Goal: Transaction & Acquisition: Purchase product/service

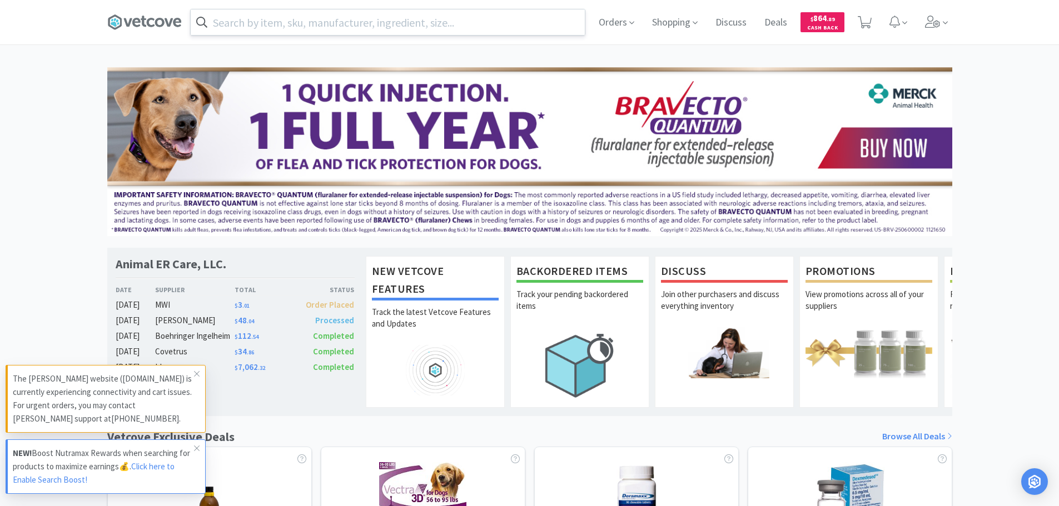
click at [374, 24] on input "text" at bounding box center [388, 22] width 394 height 26
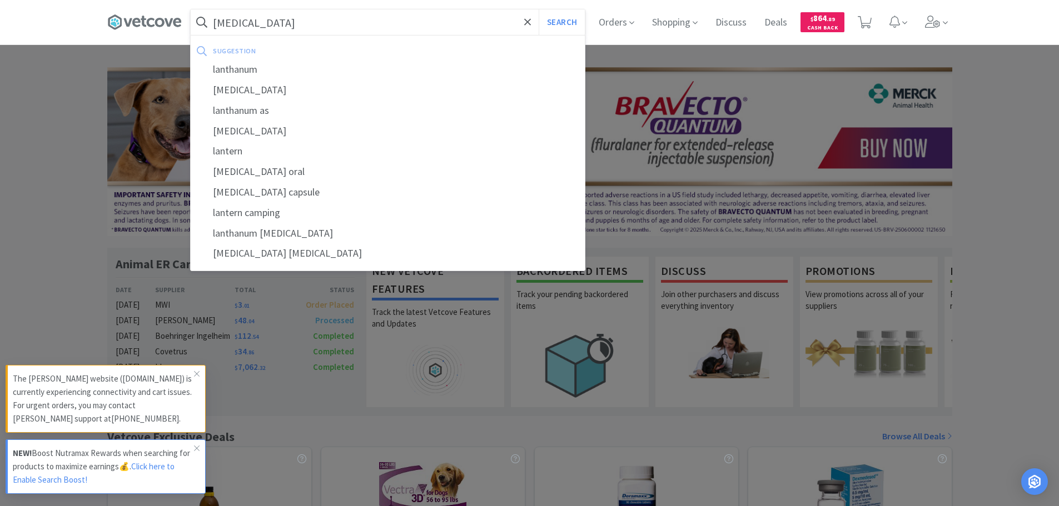
click at [539, 9] on button "Search" at bounding box center [562, 22] width 46 height 26
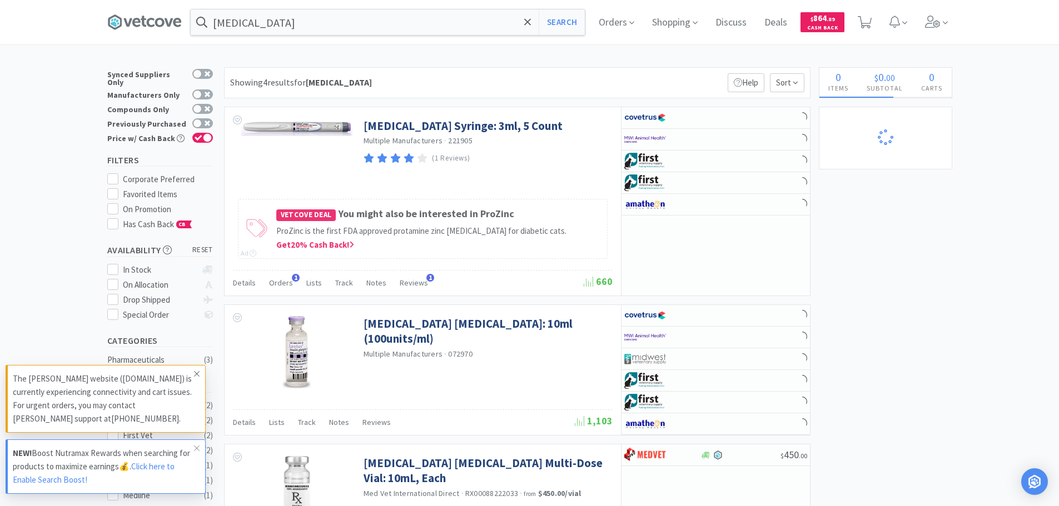
click at [195, 373] on icon at bounding box center [196, 374] width 7 height 9
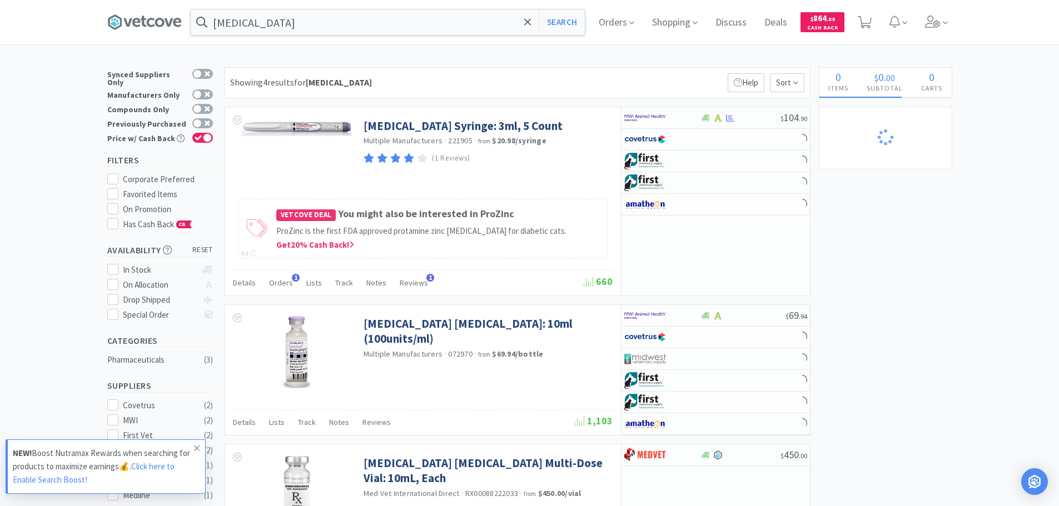
click at [195, 386] on icon at bounding box center [196, 448] width 7 height 9
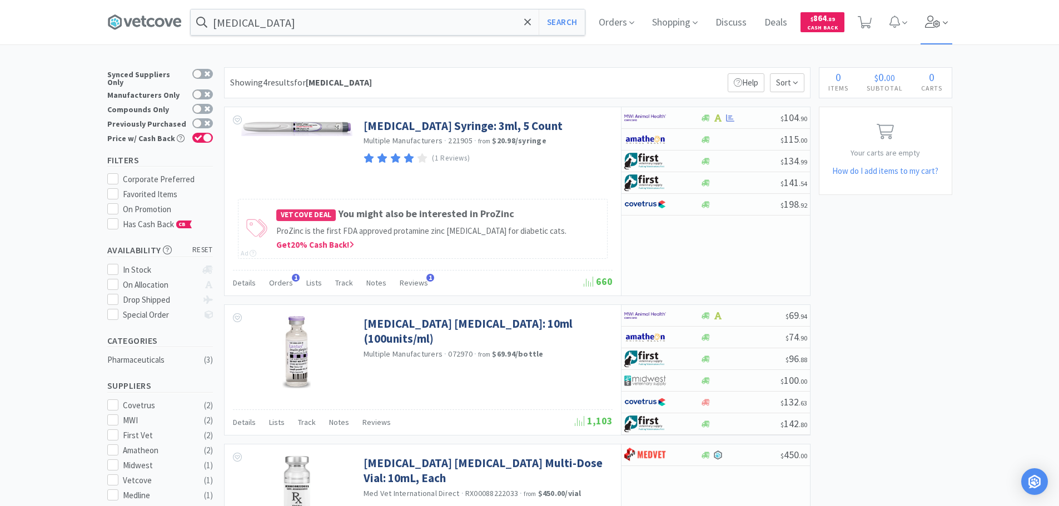
click at [853, 27] on icon at bounding box center [933, 22] width 16 height 12
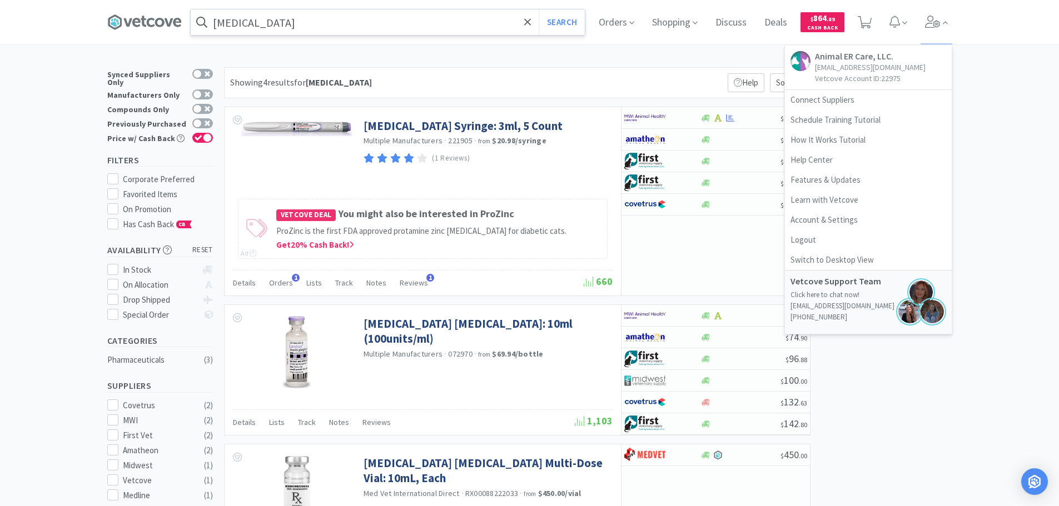
click at [401, 18] on input "[MEDICAL_DATA]" at bounding box center [388, 22] width 394 height 26
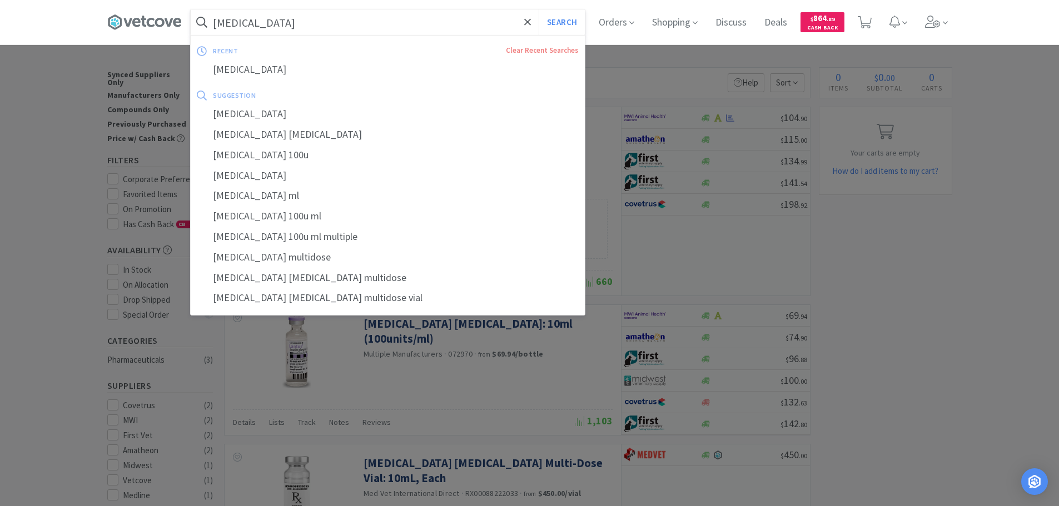
paste input "003456"
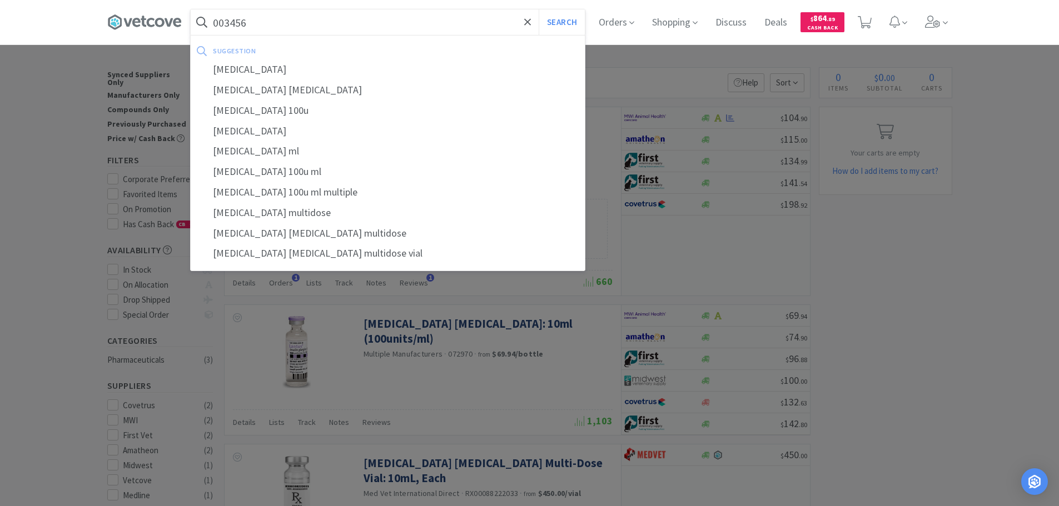
type input "003456"
click at [539, 9] on button "Search" at bounding box center [562, 22] width 46 height 26
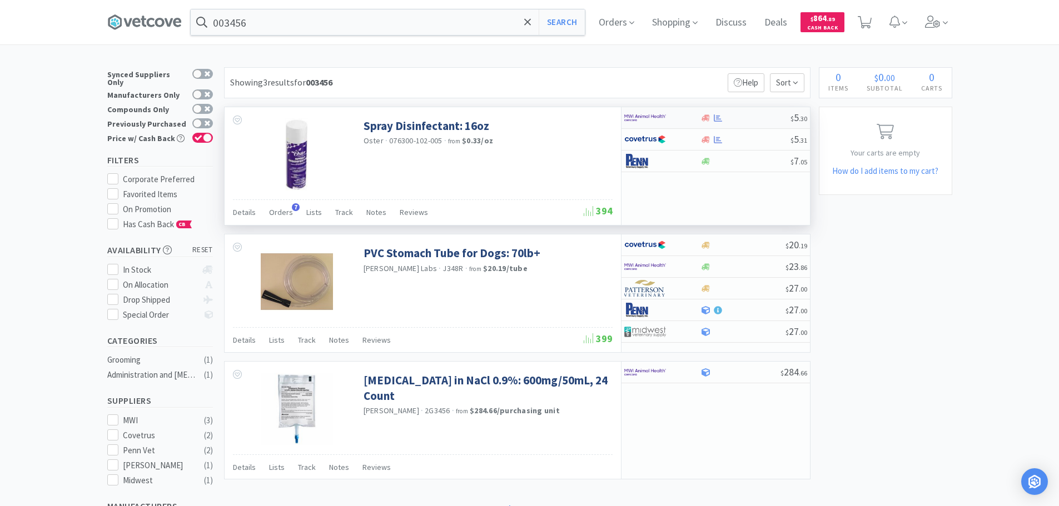
click at [753, 122] on div at bounding box center [746, 118] width 90 height 8
select select "1"
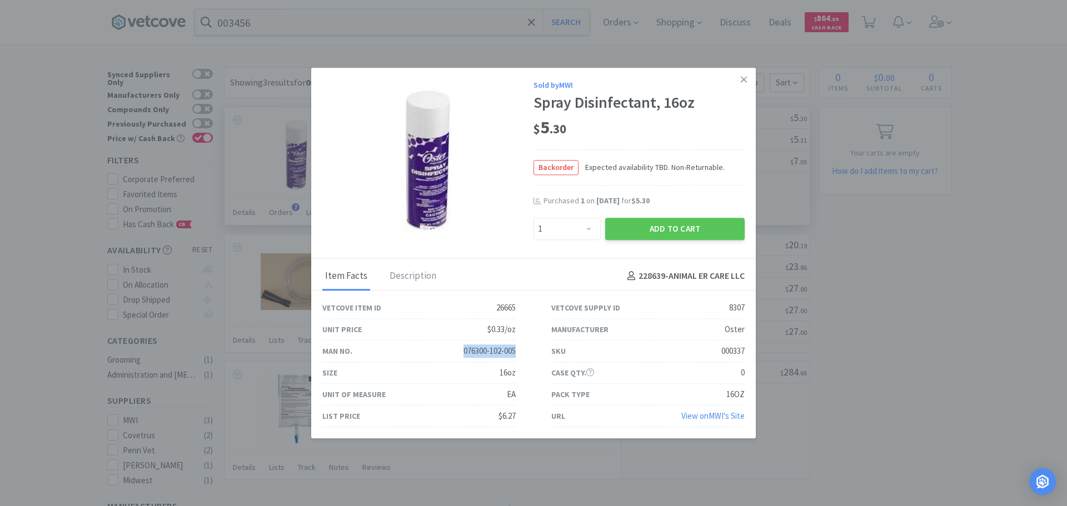
drag, startPoint x: 514, startPoint y: 350, endPoint x: 460, endPoint y: 352, distance: 53.4
click at [460, 352] on div "Man No. 076300-102-005" at bounding box center [419, 352] width 229 height 22
copy div "076300-102-005"
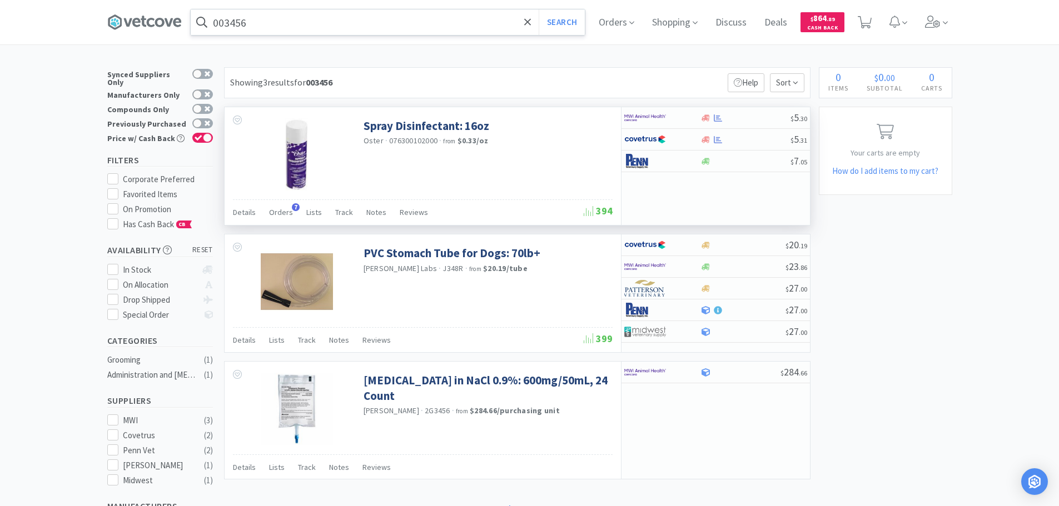
click at [419, 24] on input "003456" at bounding box center [388, 22] width 394 height 26
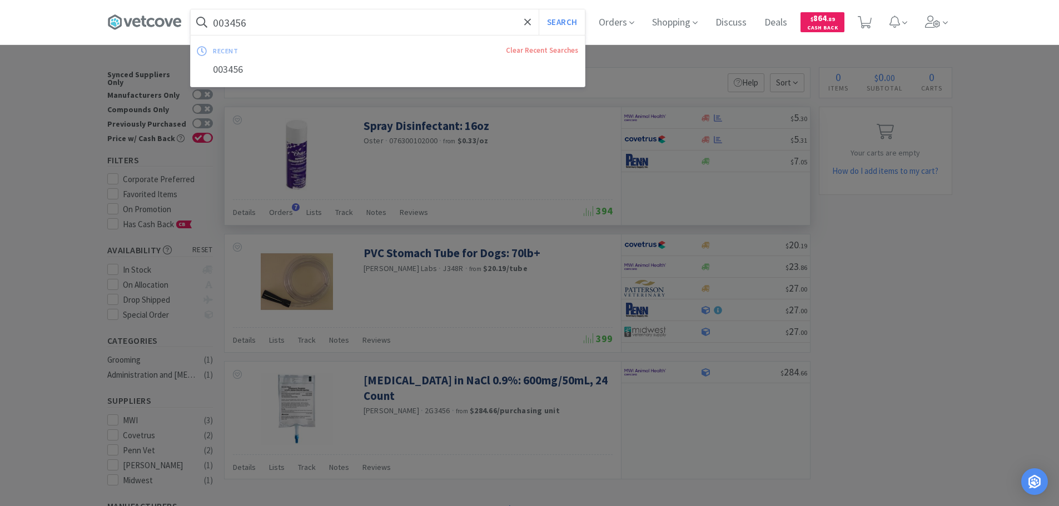
paste input "[PHONE_NUMBER]"
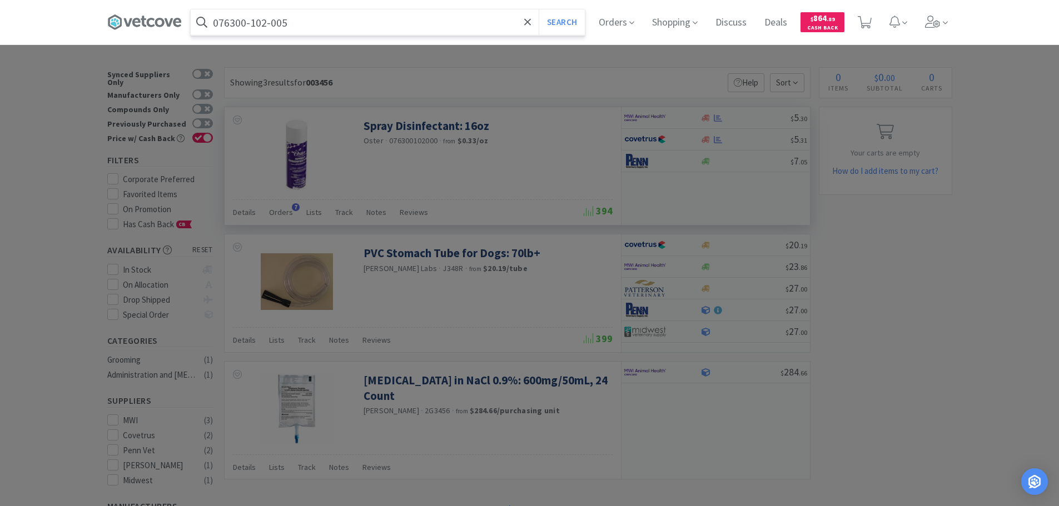
click at [539, 9] on button "Search" at bounding box center [562, 22] width 46 height 26
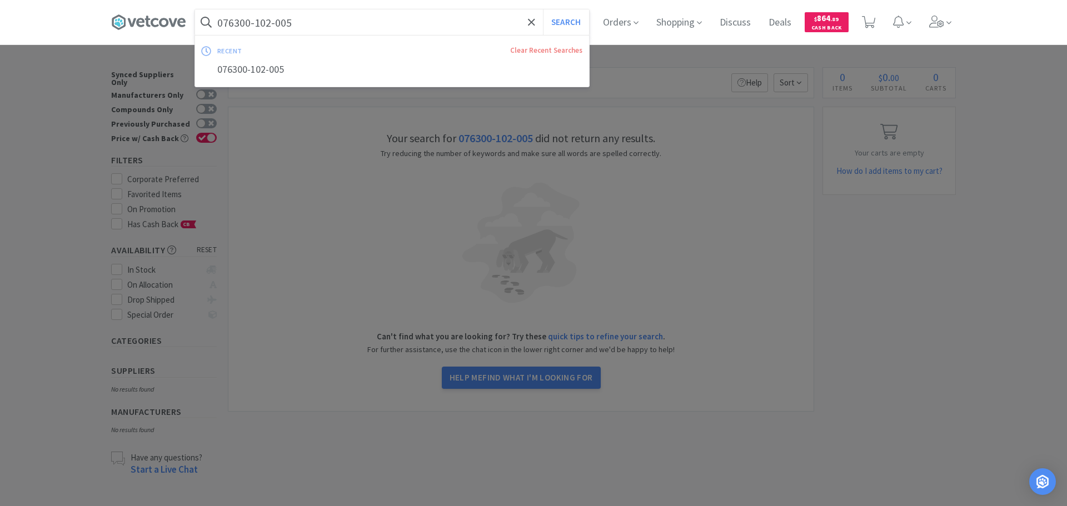
click at [222, 23] on input "076300-102-005" at bounding box center [392, 22] width 394 height 26
click at [222, 21] on input "076300-102-005" at bounding box center [392, 22] width 394 height 26
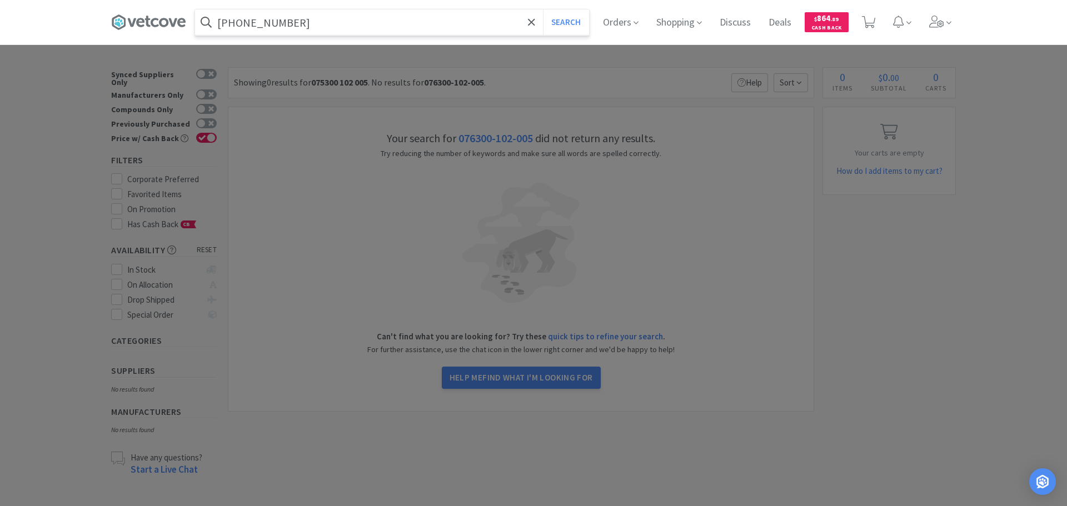
type input "[PHONE_NUMBER]"
click at [543, 9] on button "Search" at bounding box center [566, 22] width 46 height 26
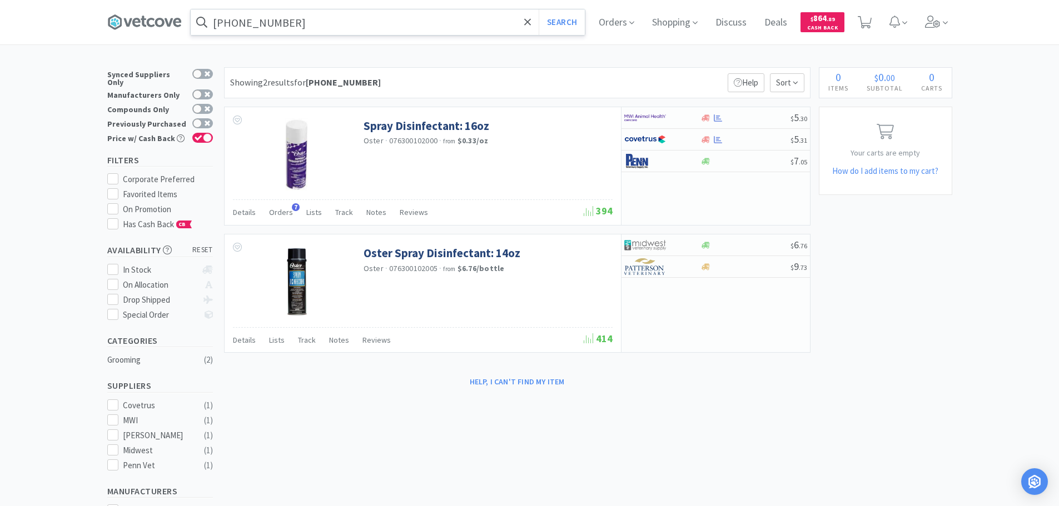
click at [486, 79] on div "Showing 2 results for [PHONE_NUMBER] Filters Help Sort" at bounding box center [517, 82] width 587 height 31
click at [552, 83] on div "Showing 2 results for [PHONE_NUMBER] Filters Help Sort" at bounding box center [517, 82] width 587 height 31
click at [455, 77] on div "Showing 2 results for [PHONE_NUMBER] Filters Help Sort" at bounding box center [517, 82] width 587 height 31
click at [453, 82] on div "Showing 2 results for [PHONE_NUMBER] Filters Help Sort" at bounding box center [517, 82] width 587 height 31
click at [753, 240] on div "$ 6 . 76" at bounding box center [716, 246] width 188 height 22
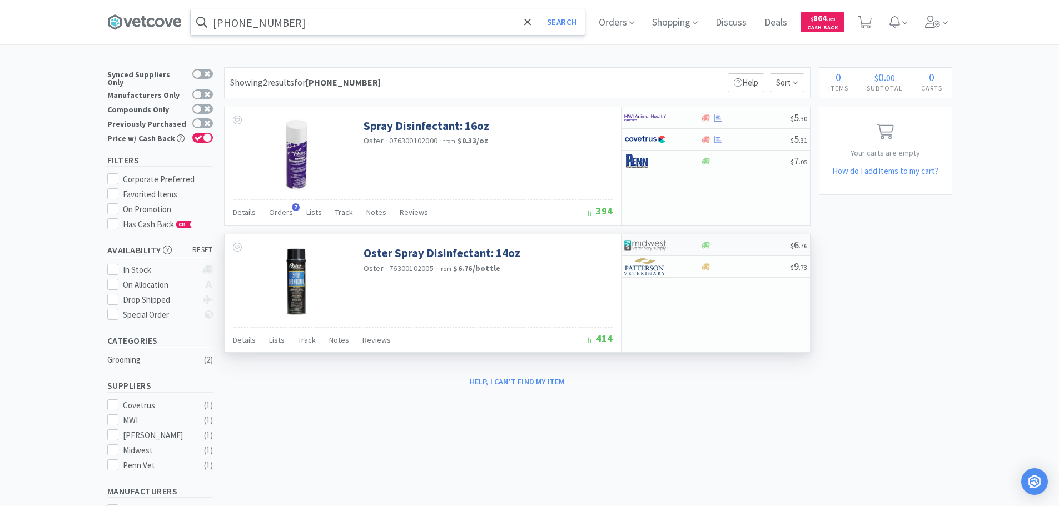
select select "1"
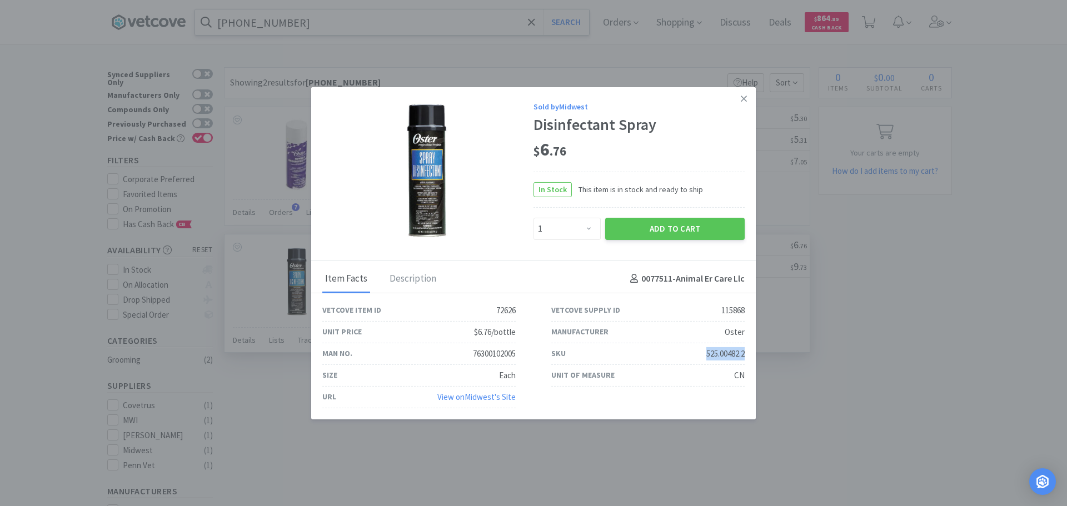
drag, startPoint x: 726, startPoint y: 354, endPoint x: 703, endPoint y: 350, distance: 23.0
click at [707, 350] on div "525.00482.2" at bounding box center [726, 353] width 38 height 13
copy div "525.00482.2"
click at [743, 102] on icon at bounding box center [744, 98] width 6 height 10
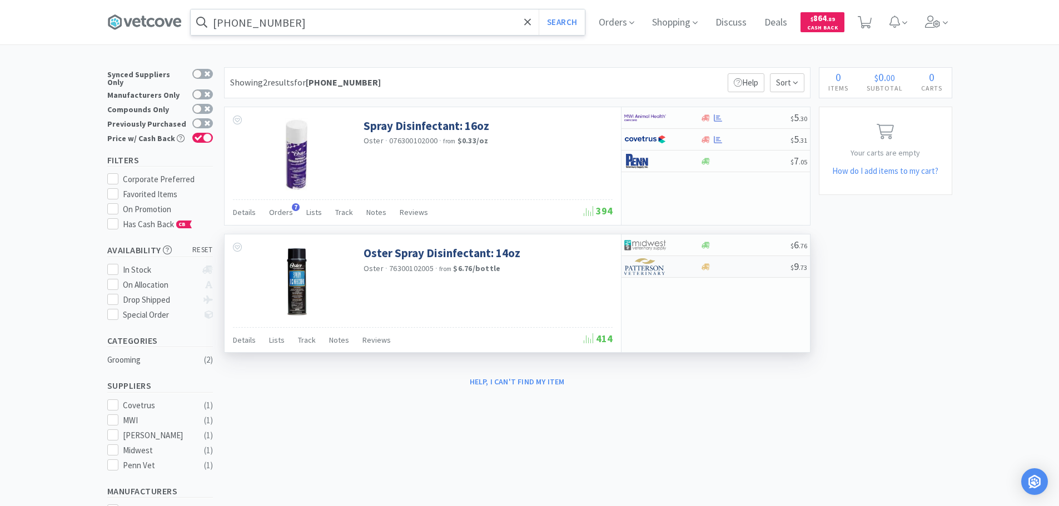
click at [764, 267] on div at bounding box center [746, 267] width 90 height 8
select select "1"
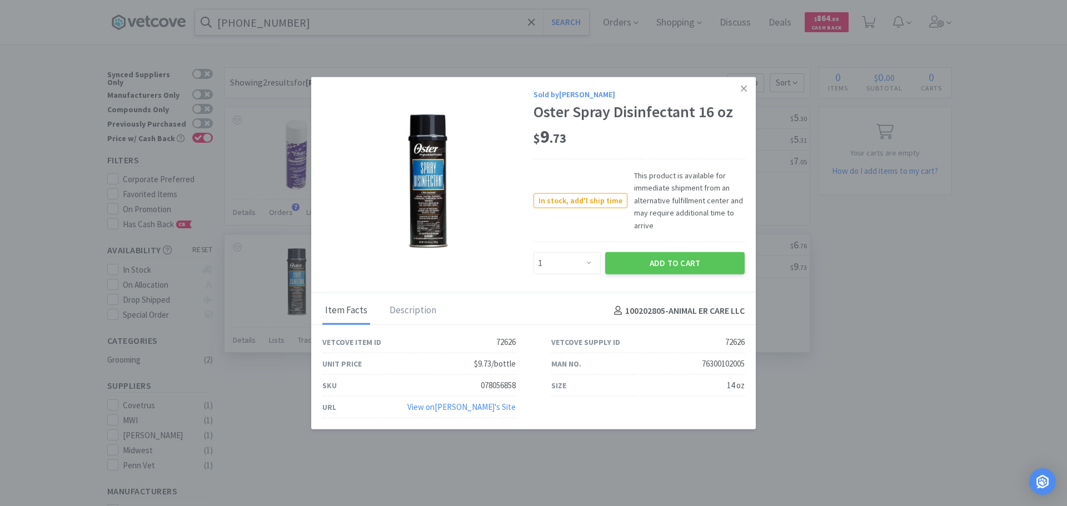
click at [501, 386] on div "078056858" at bounding box center [498, 385] width 35 height 13
copy div "078056858"
click at [741, 87] on icon at bounding box center [744, 88] width 6 height 10
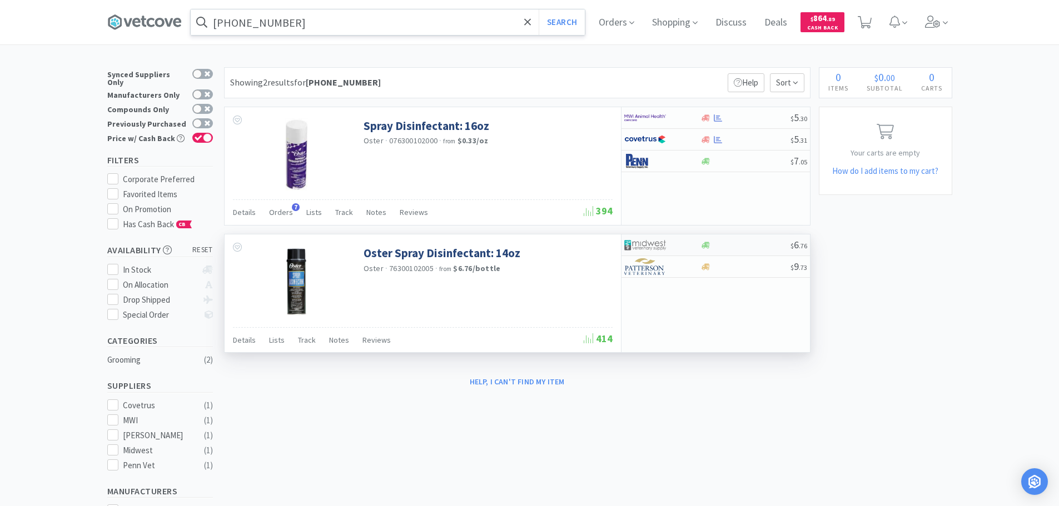
click at [764, 247] on div at bounding box center [746, 245] width 90 height 8
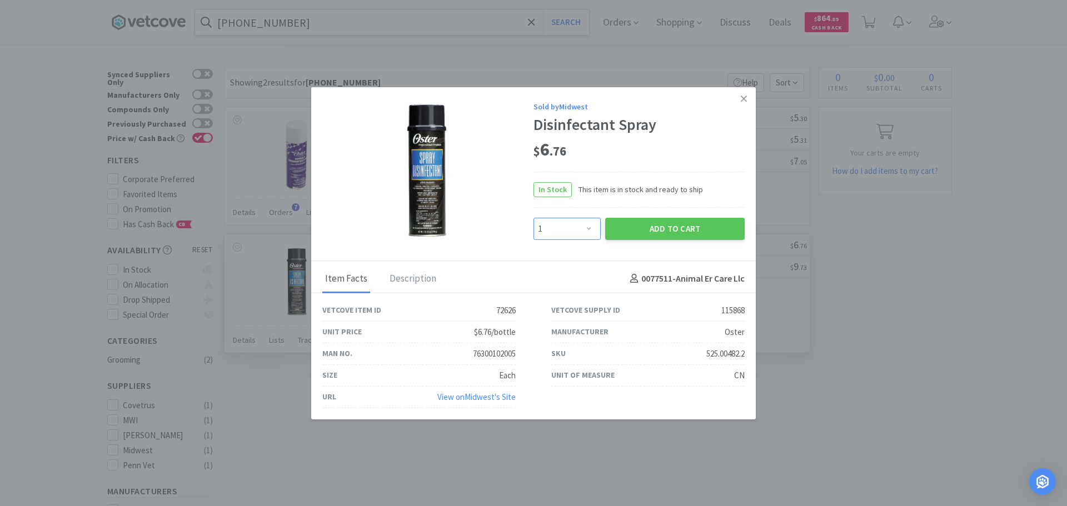
click at [588, 227] on select "Enter Quantity 1 2 3 4 5 6 7 8 9 10 11 12 13 14 15 16 17 18 19 20 Enter Quantity" at bounding box center [567, 229] width 67 height 22
select select "3"
click at [534, 218] on select "Enter Quantity 1 2 3 4 5 6 7 8 9 10 11 12 13 14 15 16 17 18 19 20 Enter Quantity" at bounding box center [567, 229] width 67 height 22
click at [648, 234] on button "Add to Cart" at bounding box center [675, 229] width 140 height 22
select select "3"
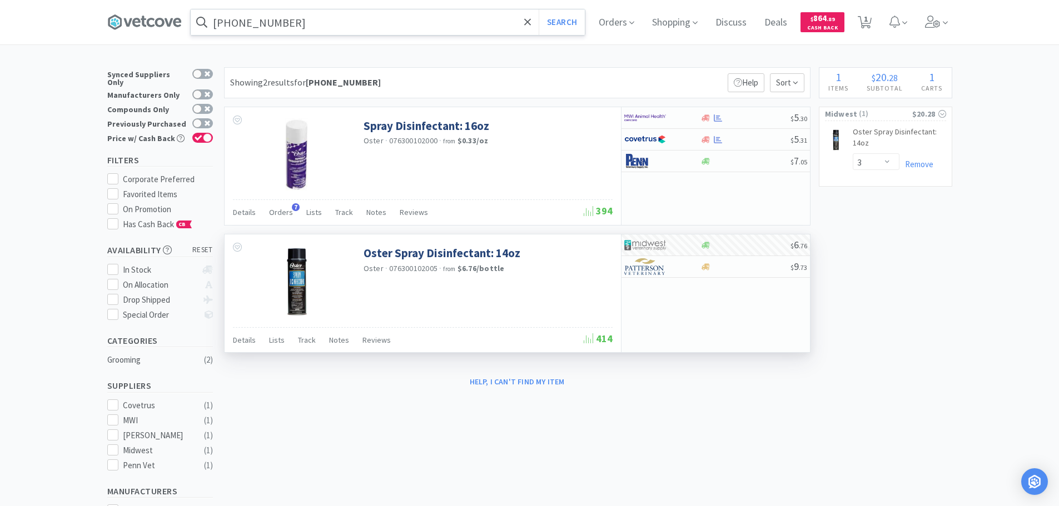
click at [406, 16] on input "[PHONE_NUMBER]" at bounding box center [388, 22] width 394 height 26
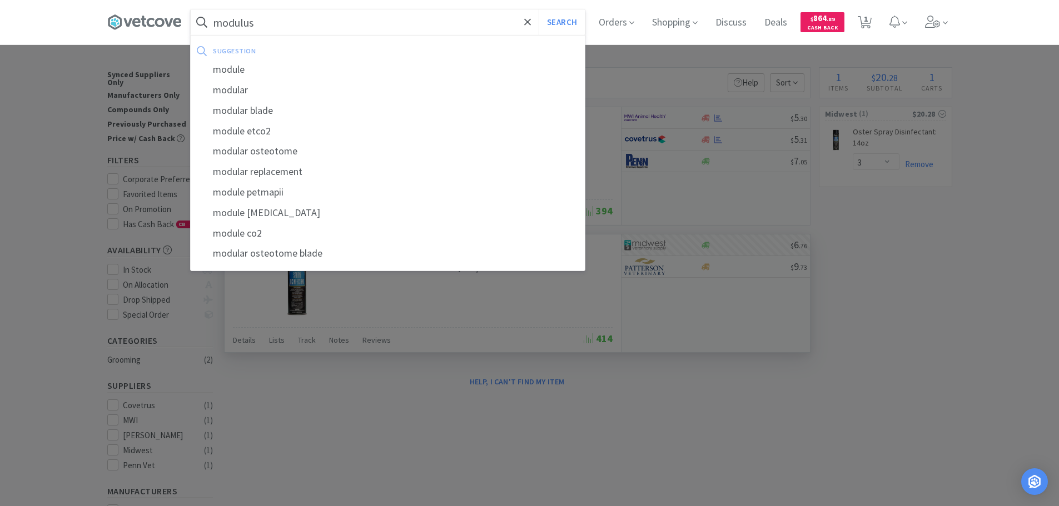
click at [539, 9] on button "Search" at bounding box center [562, 22] width 46 height 26
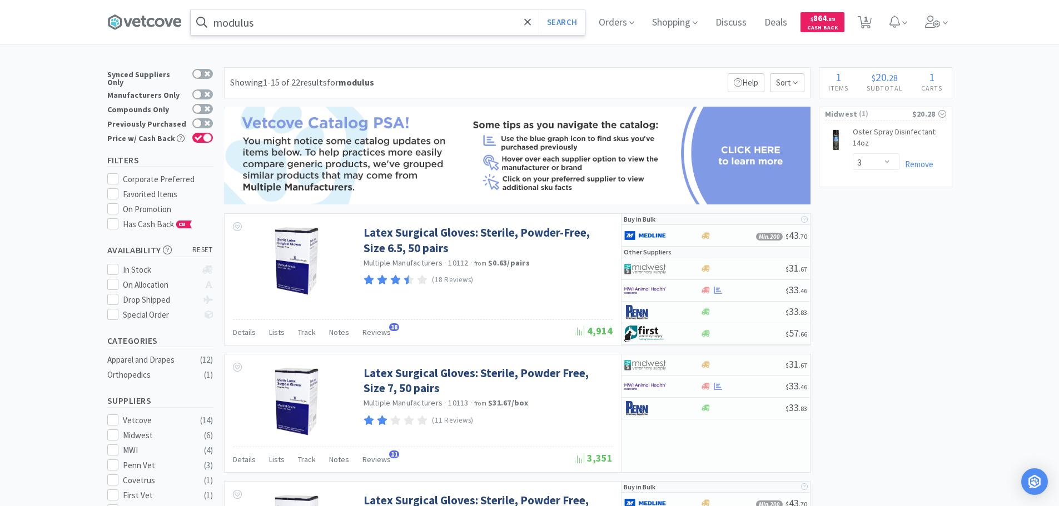
click at [400, 19] on input "modulus" at bounding box center [388, 22] width 394 height 26
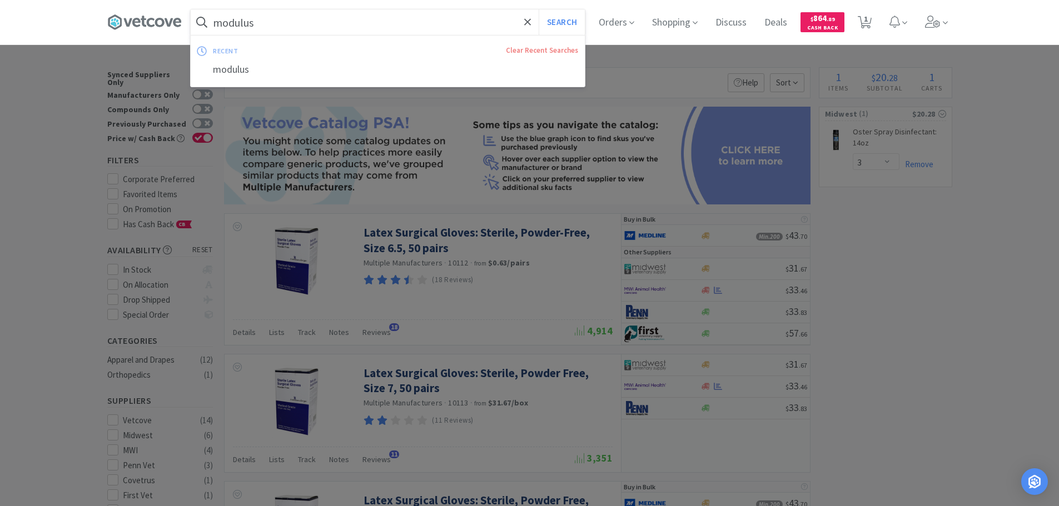
paste input "Modulis"
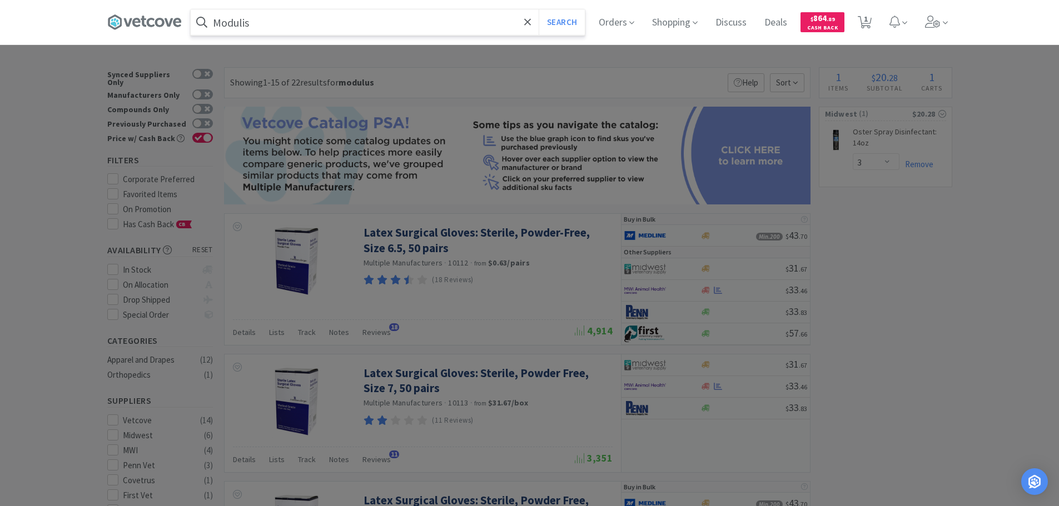
click at [539, 9] on button "Search" at bounding box center [562, 22] width 46 height 26
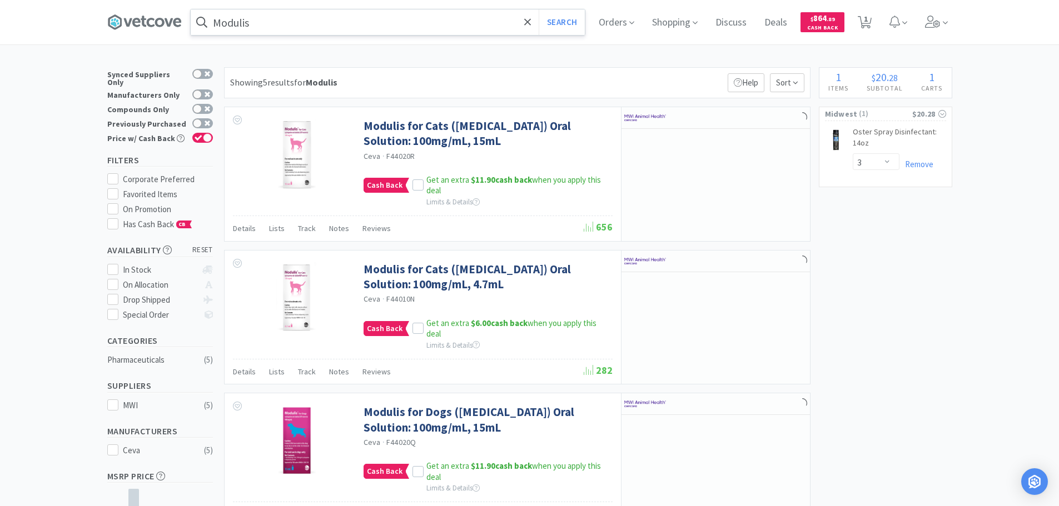
click at [400, 19] on input "Modulis" at bounding box center [388, 22] width 394 height 26
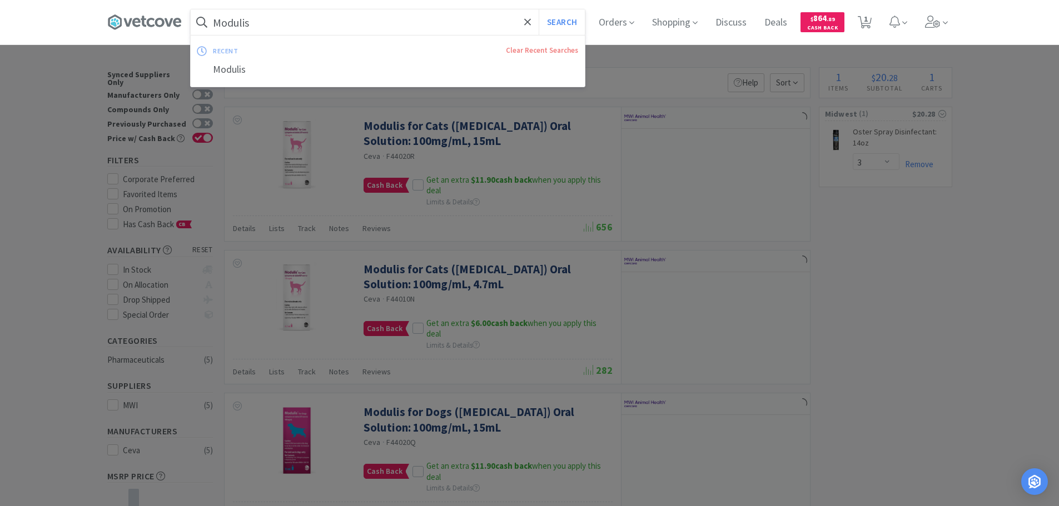
type input "Modulis"
click at [539, 9] on button "Search" at bounding box center [562, 22] width 46 height 26
